Goal: Find specific page/section: Find specific page/section

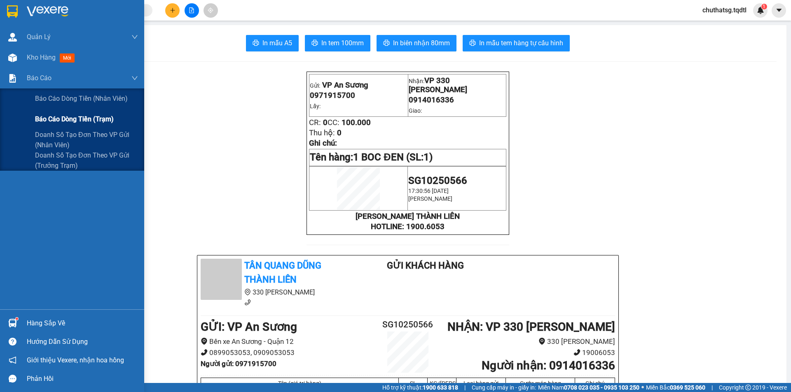
click at [71, 118] on span "Báo cáo dòng tiền (trạm)" at bounding box center [74, 119] width 79 height 10
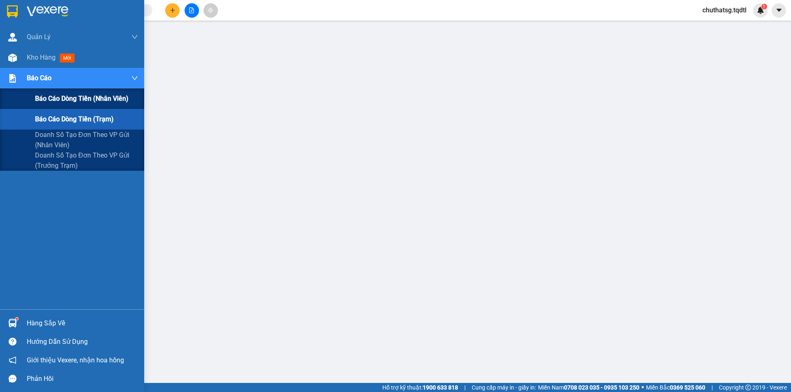
click at [93, 100] on span "Báo cáo dòng tiền (nhân viên)" at bounding box center [81, 98] width 93 height 10
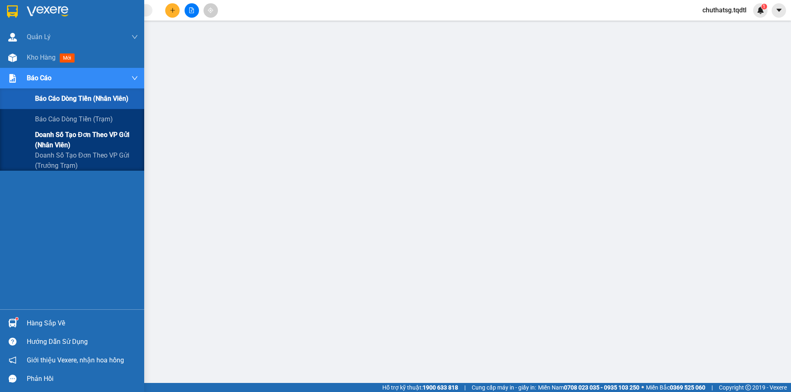
click at [71, 138] on span "Doanh số tạo đơn theo VP gửi (nhân viên)" at bounding box center [86, 140] width 103 height 21
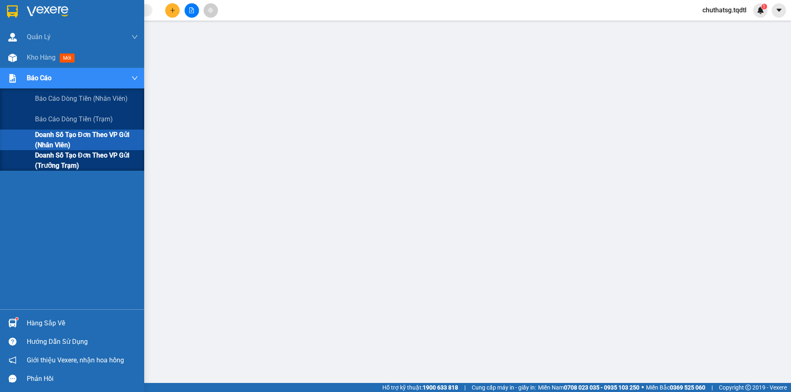
click at [55, 157] on span "Doanh số tạo đơn theo VP gửi (trưởng trạm)" at bounding box center [86, 160] width 103 height 21
